Goal: Information Seeking & Learning: Learn about a topic

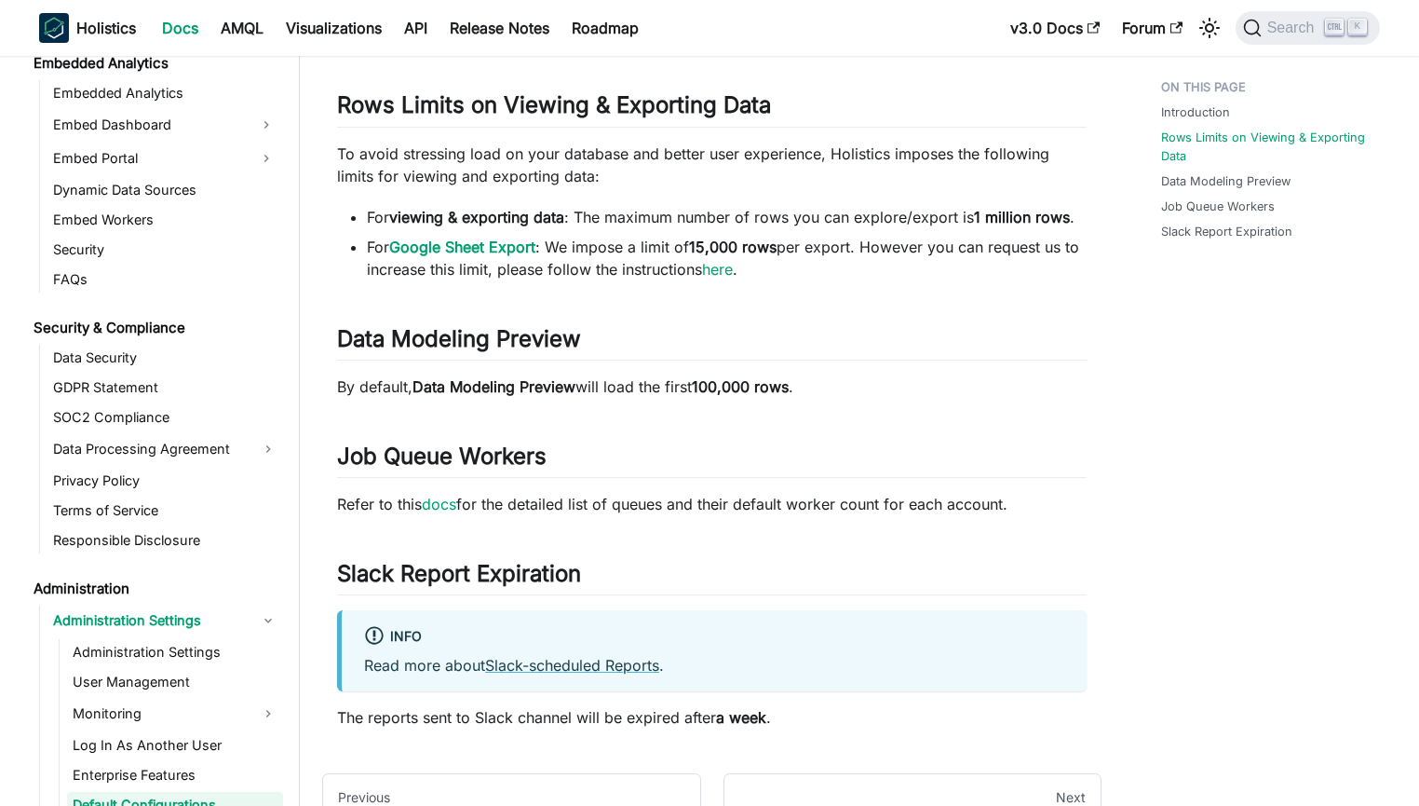
scroll to position [1892, 0]
drag, startPoint x: 739, startPoint y: 213, endPoint x: 901, endPoint y: 216, distance: 162.1
click at [898, 216] on li "For viewing & exporting data : The maximum number of rows you can explore/expor…" at bounding box center [727, 217] width 720 height 22
click at [901, 216] on li "For viewing & exporting data : The maximum number of rows you can explore/expor…" at bounding box center [727, 217] width 720 height 22
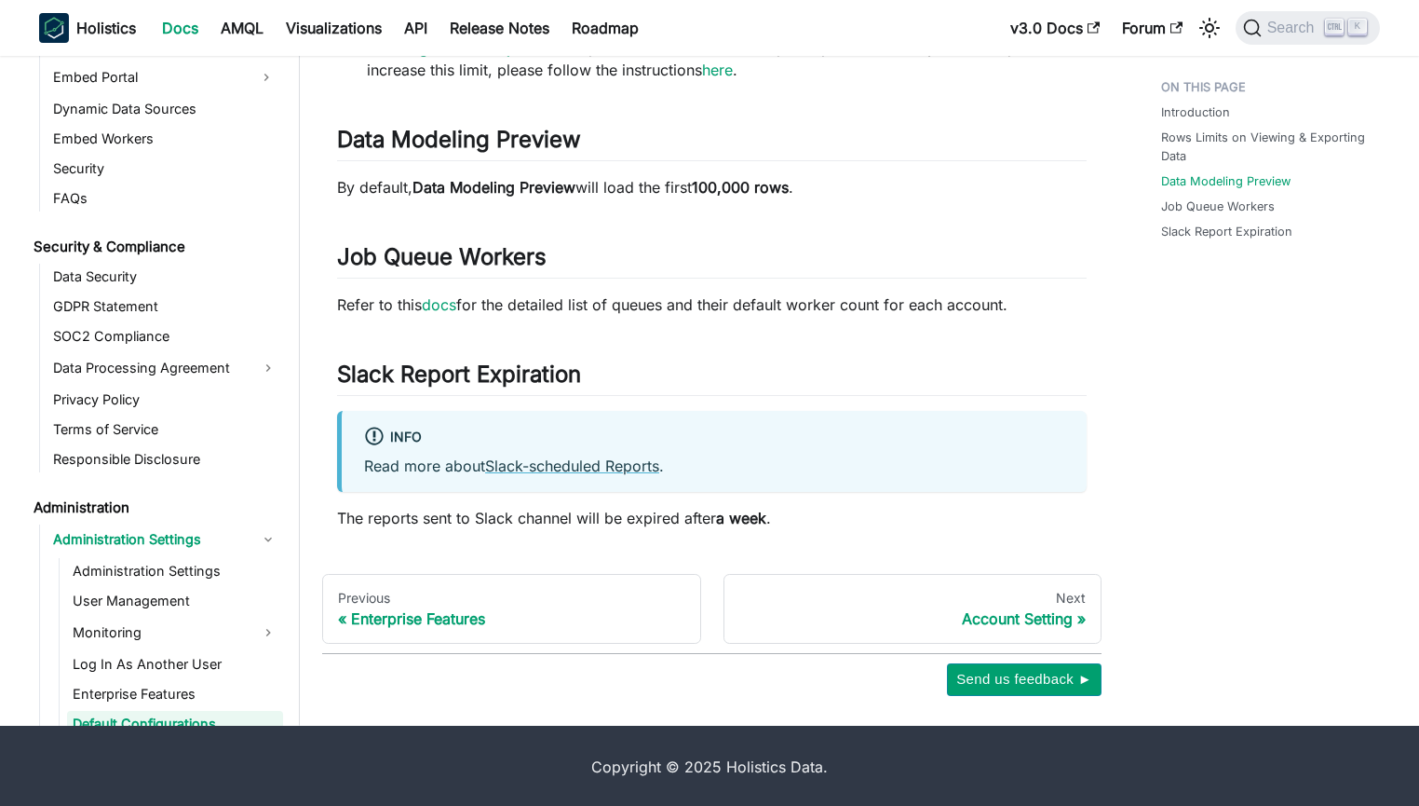
click at [1154, 324] on div "Introduction Rows Limits on Viewing & Exporting Data Data Modeling Preview Job …" at bounding box center [1261, 163] width 275 height 1065
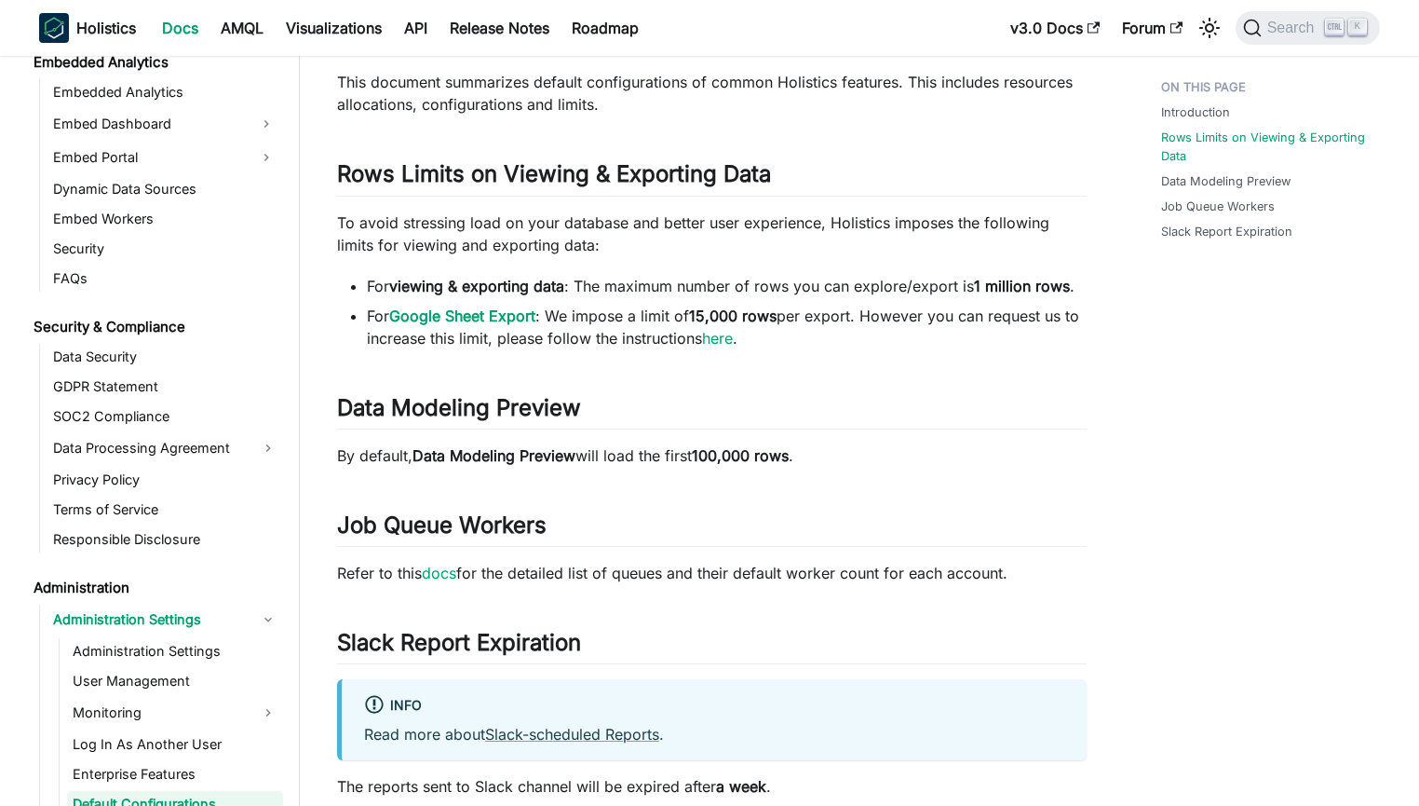
click at [1107, 339] on div "Administration Administration Settings Default Configurations On this page Defa…" at bounding box center [712, 431] width 824 height 1065
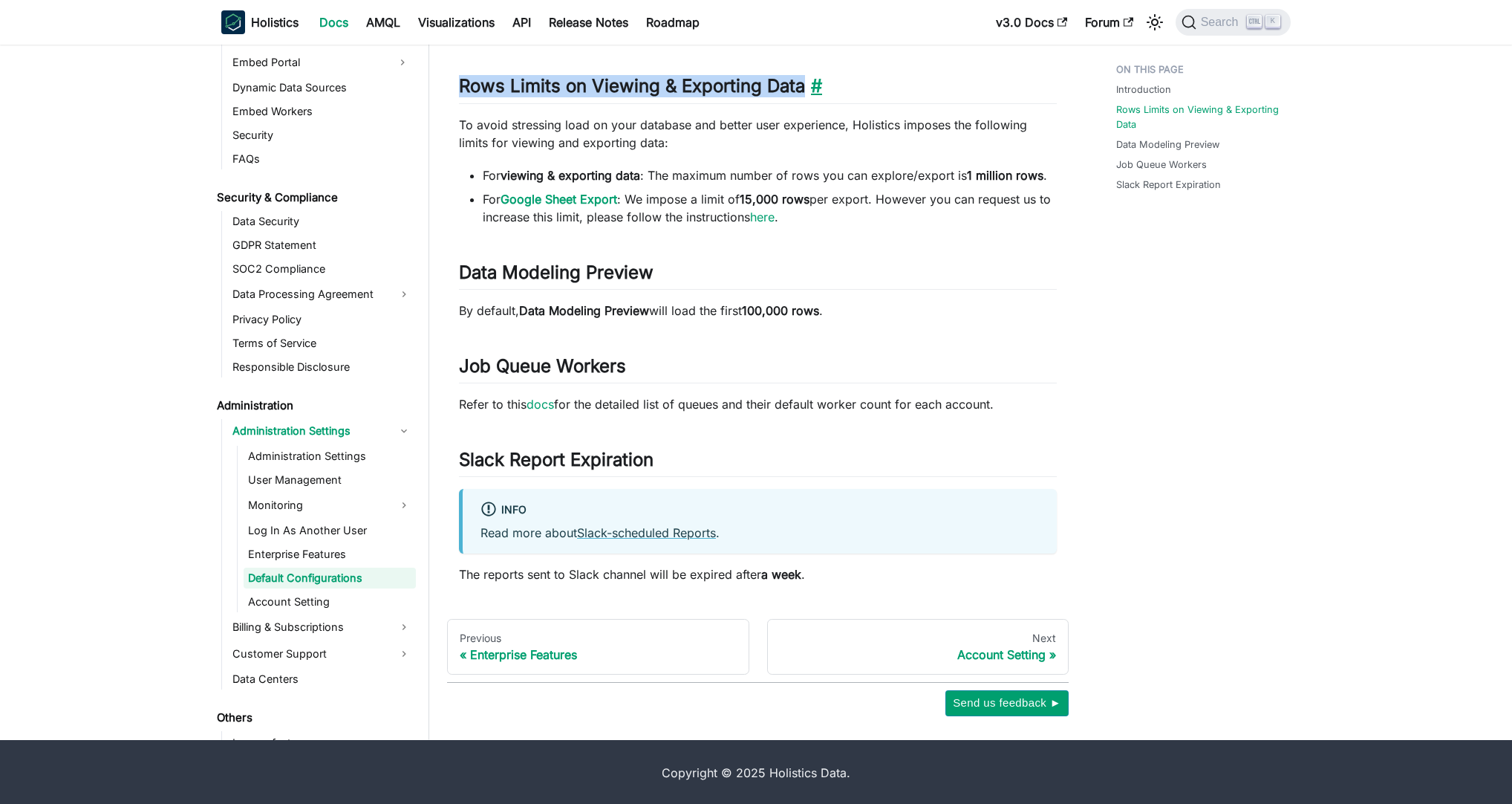
drag, startPoint x: 460, startPoint y: 81, endPoint x: 804, endPoint y: 81, distance: 344.0
click at [804, 81] on h2 "Rows Limits on Viewing & Exporting Data ​" at bounding box center [758, 89] width 598 height 28
click at [1085, 274] on div "Administration Administration Settings Default Configurations On this page Defa…" at bounding box center [758, 291] width 657 height 849
